Goal: Task Accomplishment & Management: Manage account settings

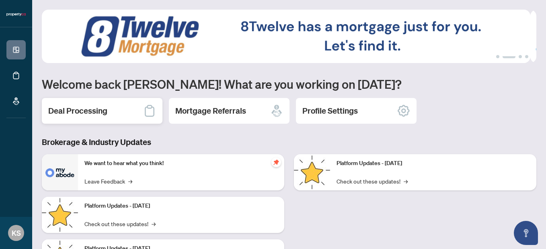
click at [107, 109] on div "Deal Processing" at bounding box center [102, 111] width 121 height 26
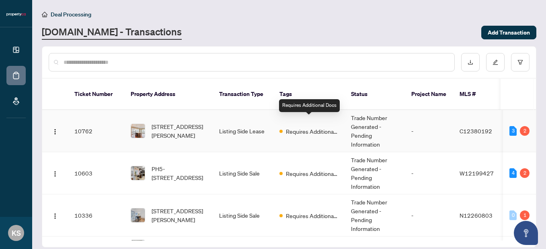
scroll to position [23, 0]
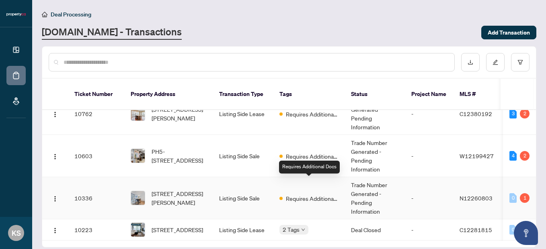
click at [308, 194] on span "Requires Additional Docs" at bounding box center [312, 198] width 52 height 9
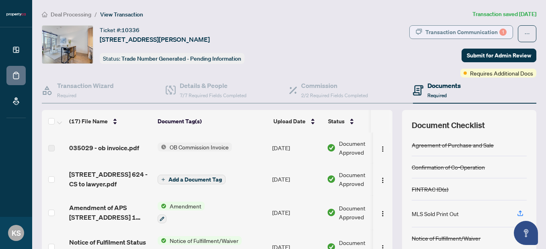
click at [441, 30] on div "Transaction Communication 1" at bounding box center [465, 32] width 81 height 13
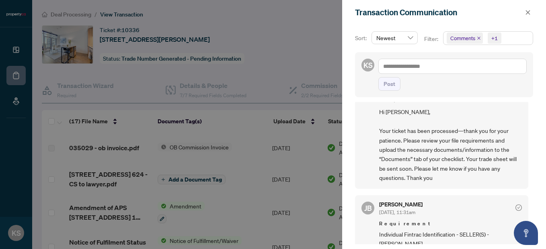
scroll to position [2, 0]
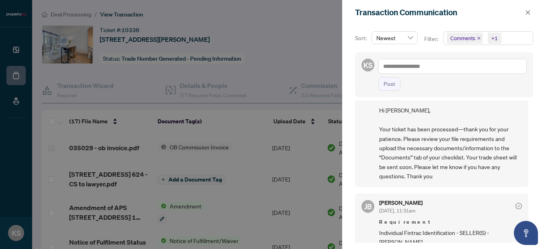
click at [297, 54] on div at bounding box center [273, 124] width 546 height 249
click at [525, 10] on button "button" at bounding box center [528, 13] width 10 height 10
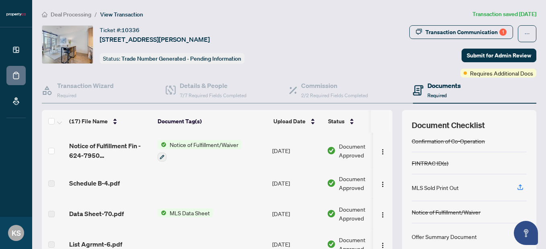
scroll to position [0, 0]
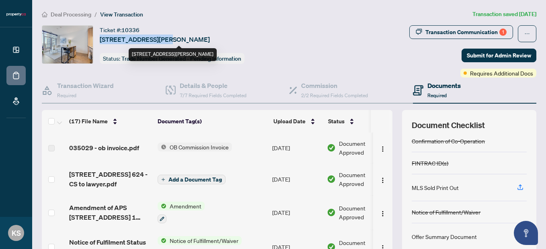
drag, startPoint x: 160, startPoint y: 39, endPoint x: 101, endPoint y: 39, distance: 58.7
click at [101, 39] on span "624-7950 Bathurst St, Vaughan, Ontario L4J 0L4, Canada" at bounding box center [155, 40] width 110 height 10
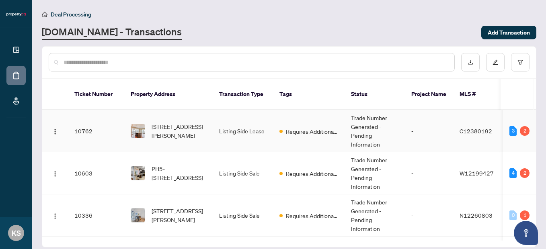
click at [87, 117] on td "10762" at bounding box center [96, 131] width 56 height 42
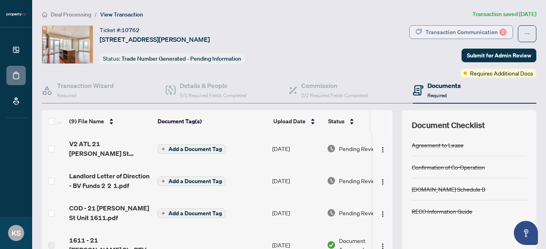
click at [447, 31] on div "Transaction Communication 2" at bounding box center [465, 32] width 81 height 13
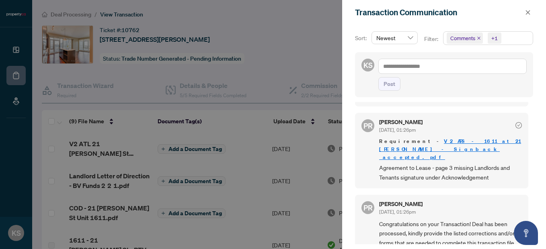
scroll to position [341, 0]
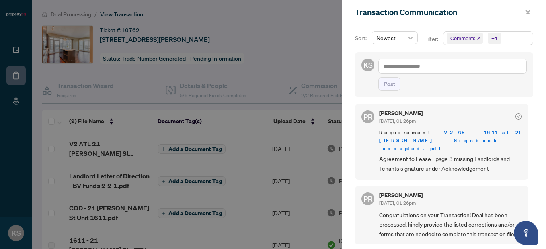
click at [202, 91] on div at bounding box center [273, 124] width 546 height 249
click at [190, 82] on div at bounding box center [273, 124] width 546 height 249
click at [190, 70] on div at bounding box center [273, 124] width 546 height 249
click at [527, 8] on span "button" at bounding box center [528, 12] width 6 height 13
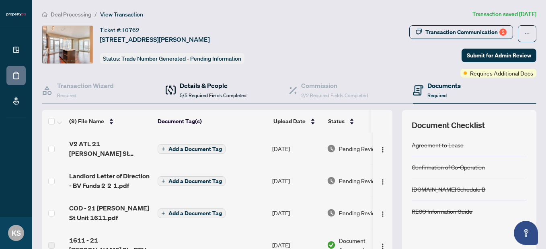
click at [218, 95] on span "5/5 Required Fields Completed" at bounding box center [213, 95] width 67 height 6
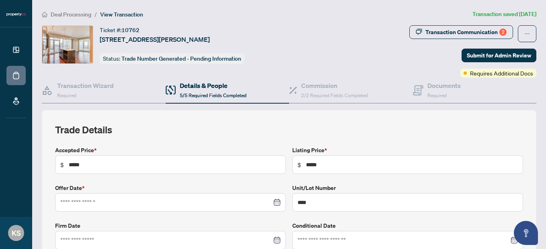
type input "**********"
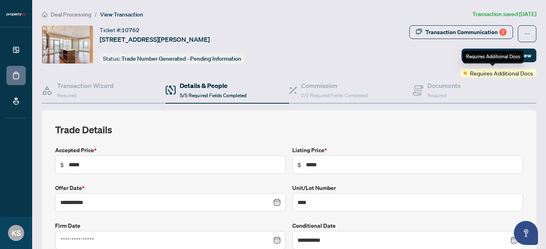
click at [477, 72] on span "Requires Additional Docs" at bounding box center [501, 73] width 63 height 9
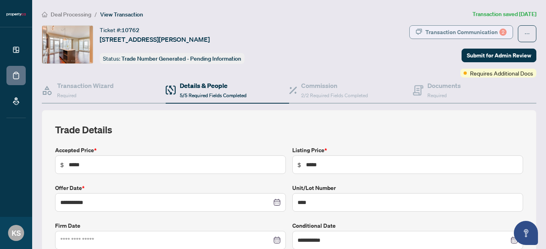
click at [454, 30] on div "Transaction Communication 2" at bounding box center [465, 32] width 81 height 13
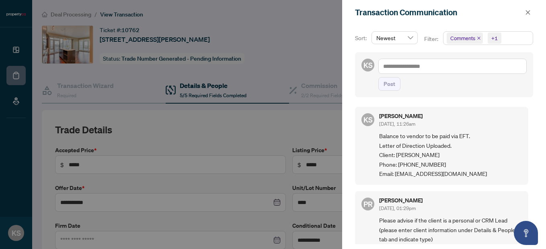
click at [294, 50] on div at bounding box center [273, 124] width 546 height 249
click at [528, 12] on icon "close" at bounding box center [528, 12] width 4 height 4
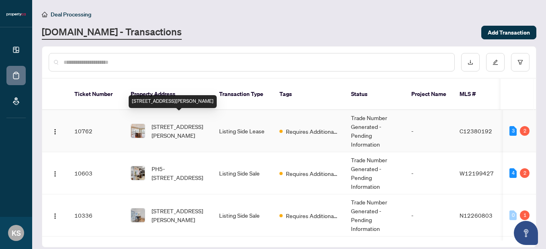
click at [183, 122] on span "1611-21 Widmer St, Toronto, Ontario M5V 2E8, Canada" at bounding box center [179, 131] width 55 height 18
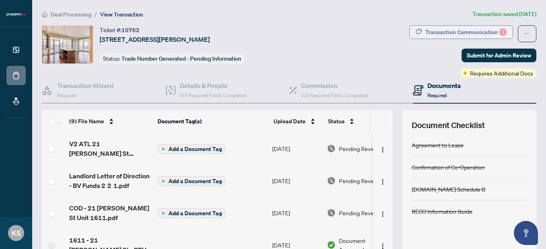
click at [467, 35] on div "Transaction Communication 2" at bounding box center [465, 32] width 81 height 13
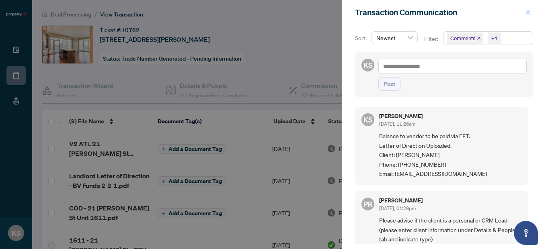
click at [526, 12] on icon "close" at bounding box center [528, 13] width 6 height 6
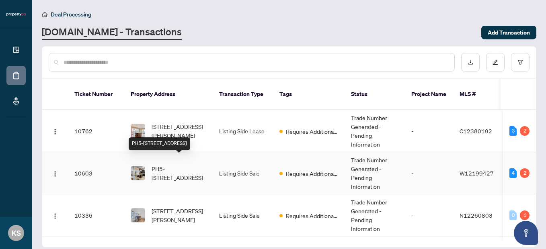
click at [177, 164] on span "PH5-[STREET_ADDRESS]" at bounding box center [179, 173] width 55 height 18
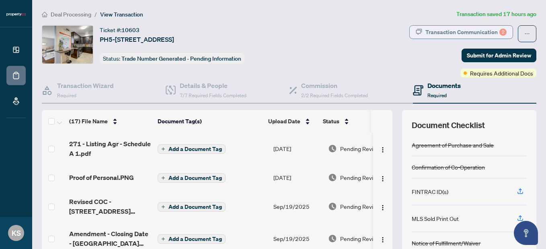
click at [486, 31] on div "Transaction Communication 2" at bounding box center [465, 32] width 81 height 13
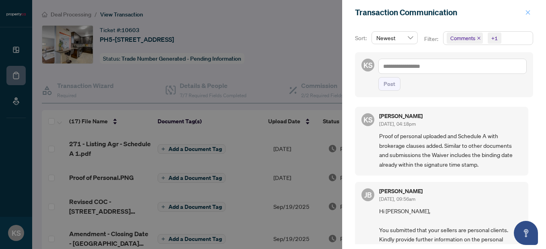
click at [528, 11] on icon "close" at bounding box center [528, 13] width 6 height 6
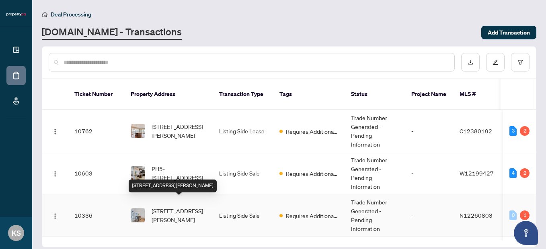
click at [173, 211] on span "624-7950 Bathurst St, Vaughan, Ontario L4J 0L4, Canada" at bounding box center [179, 216] width 55 height 18
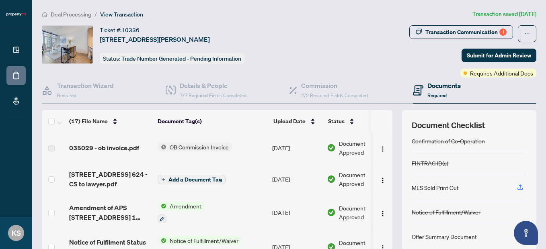
scroll to position [0, 0]
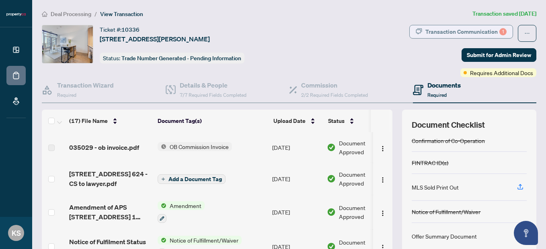
click at [474, 32] on div "Transaction Communication 1" at bounding box center [465, 31] width 81 height 13
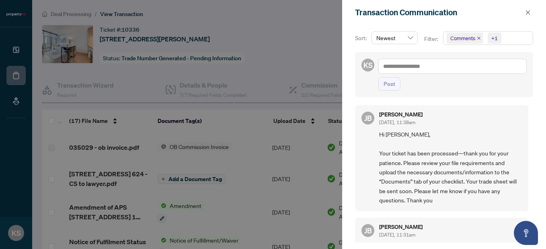
scroll to position [24, 0]
